Goal: Task Accomplishment & Management: Manage account settings

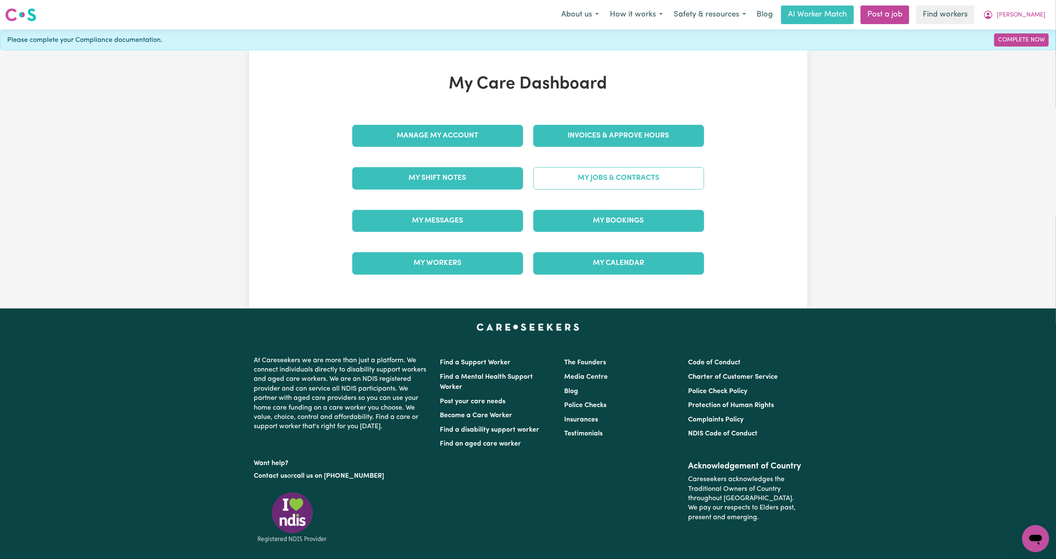
click at [556, 181] on link "My Jobs & Contracts" at bounding box center [618, 178] width 171 height 22
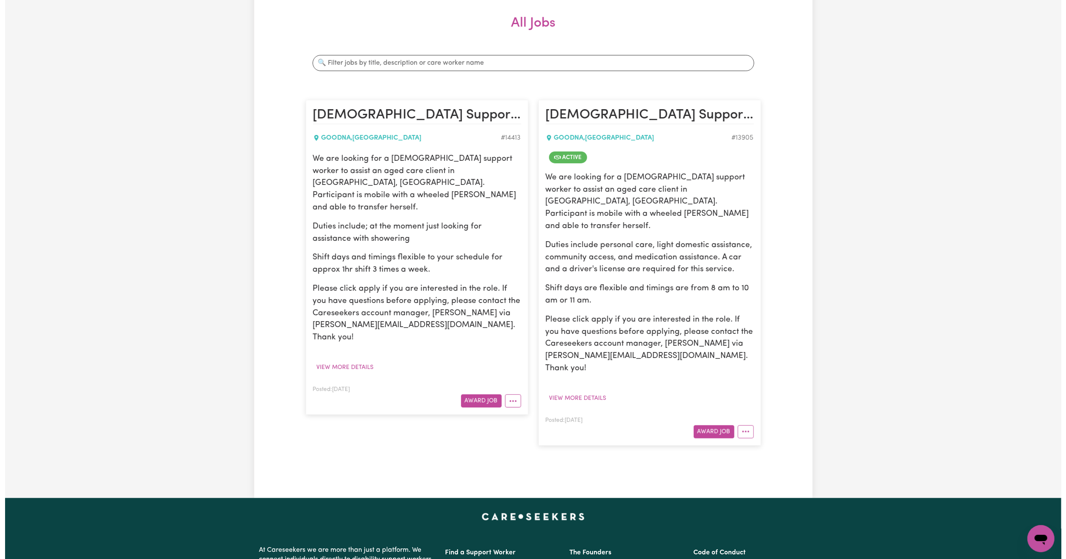
scroll to position [127, 0]
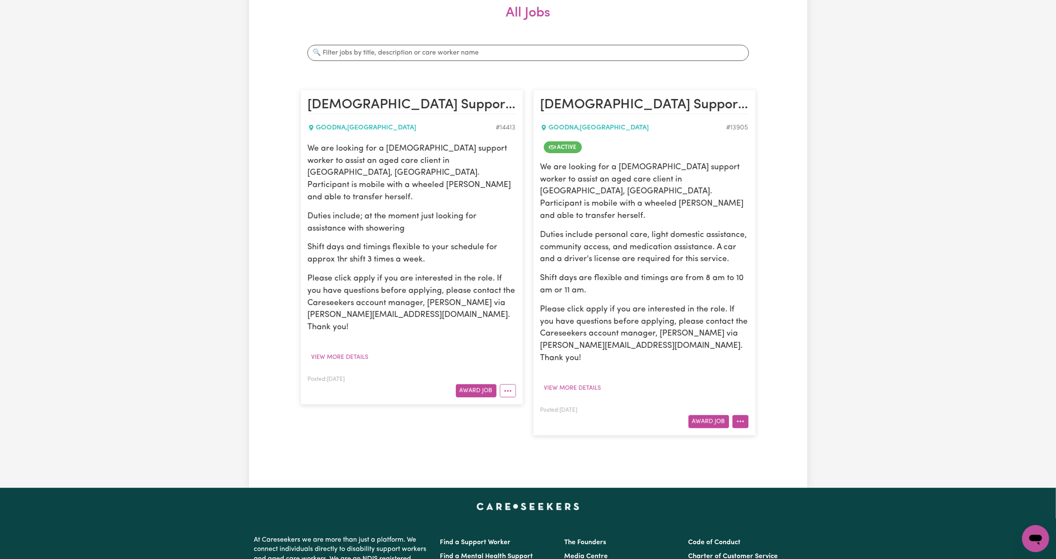
click at [737, 417] on icon "More options" at bounding box center [741, 421] width 8 height 8
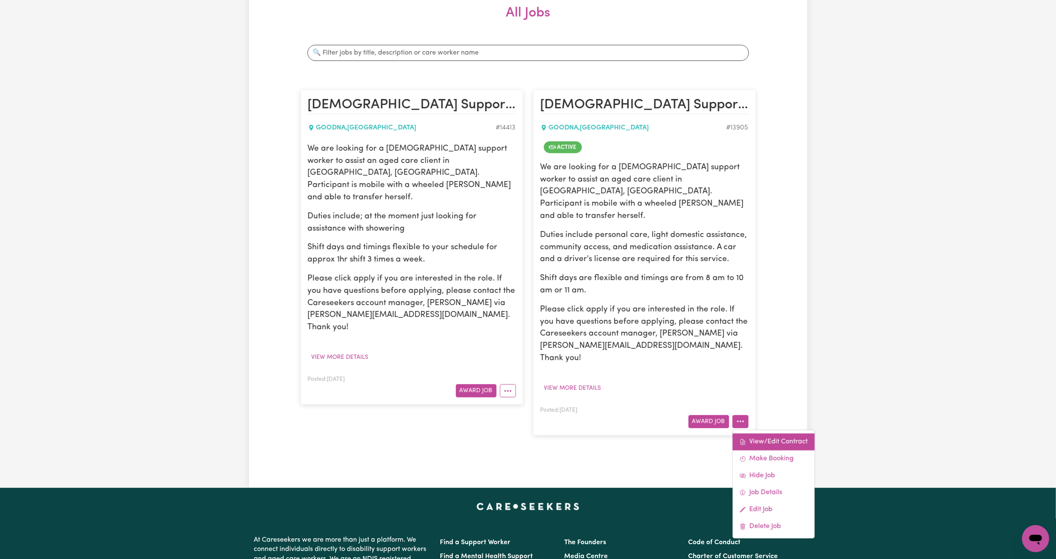
click at [763, 433] on link "View/Edit Contract" at bounding box center [774, 441] width 82 height 17
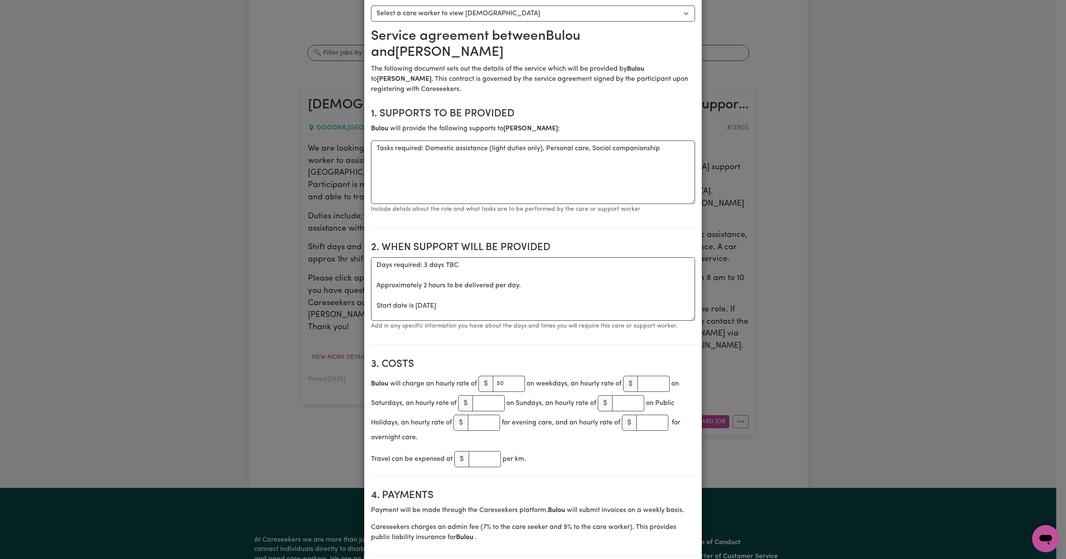
scroll to position [0, 0]
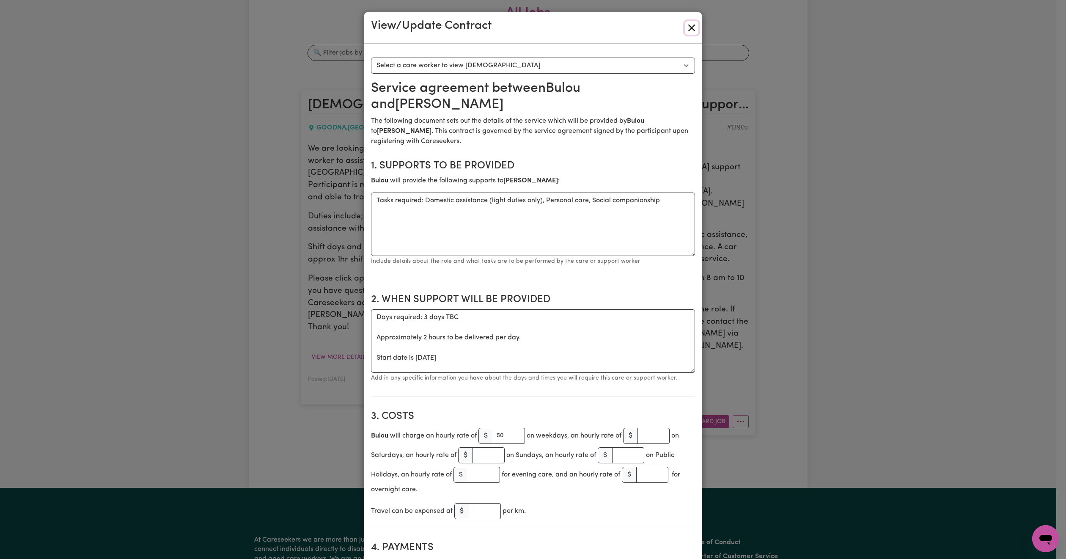
click at [685, 30] on button "Close" at bounding box center [692, 28] width 14 height 14
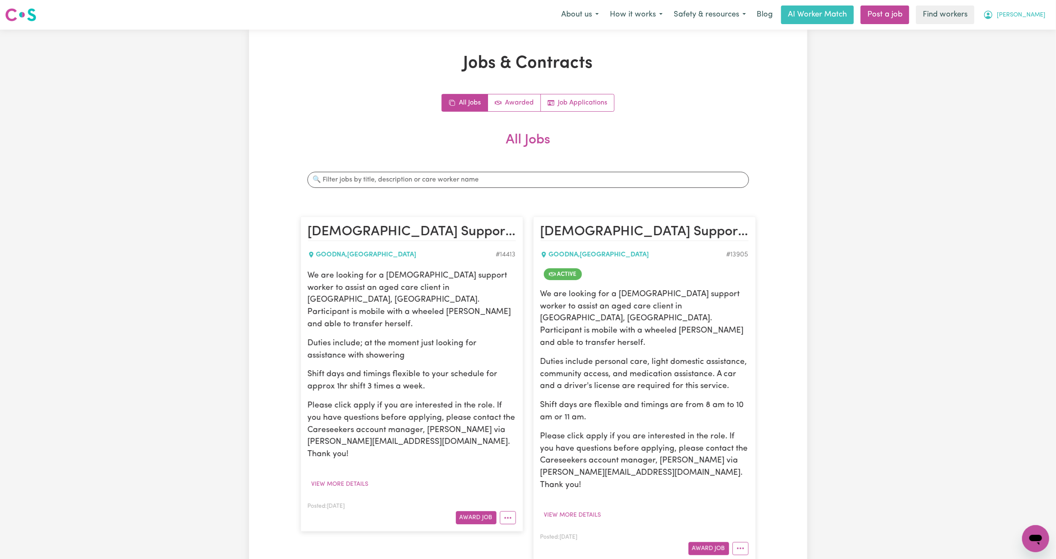
click at [1031, 13] on span "[PERSON_NAME]" at bounding box center [1021, 15] width 49 height 9
click at [1027, 30] on link "My Dashboard" at bounding box center [1017, 33] width 67 height 16
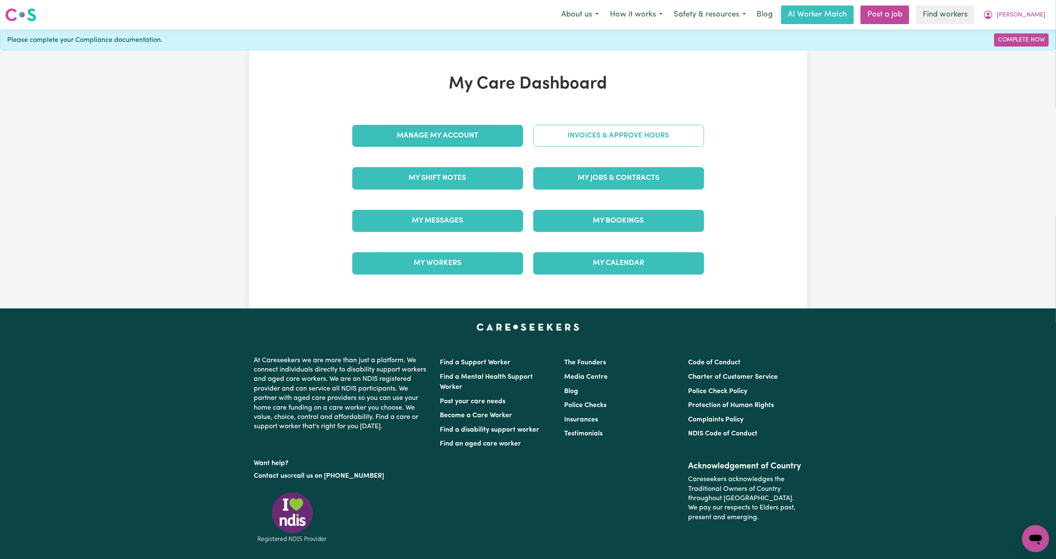
click at [601, 134] on link "Invoices & Approve Hours" at bounding box center [618, 136] width 171 height 22
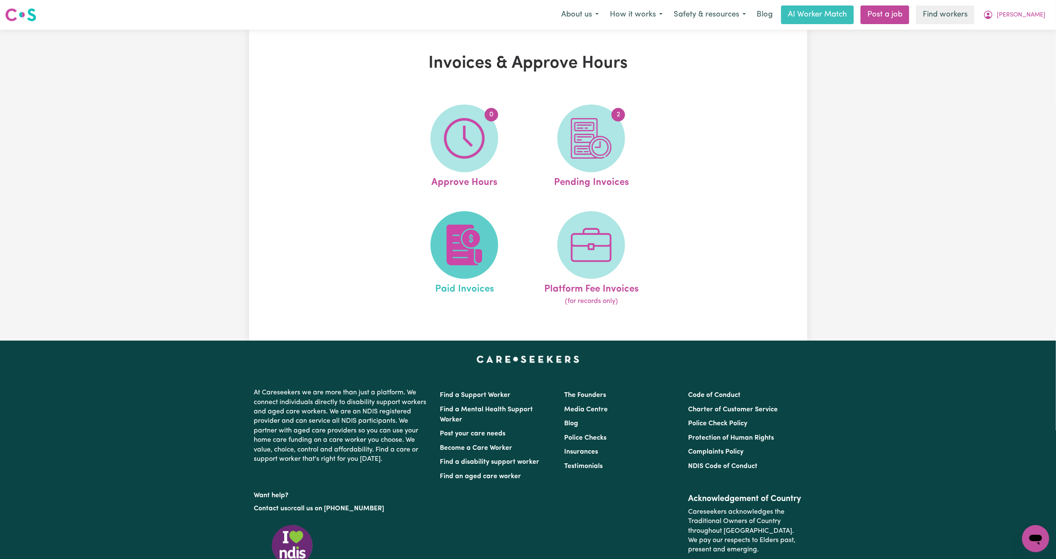
click at [454, 263] on img at bounding box center [464, 245] width 41 height 41
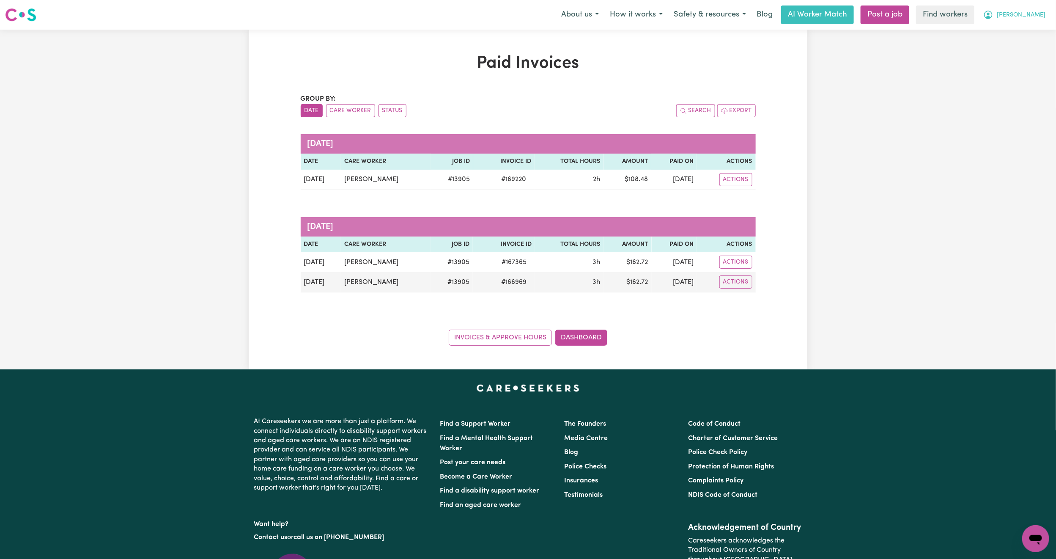
click at [1031, 18] on span "[PERSON_NAME]" at bounding box center [1021, 15] width 49 height 9
click at [1009, 43] on link "Logout" at bounding box center [1017, 49] width 67 height 16
